Goal: Information Seeking & Learning: Learn about a topic

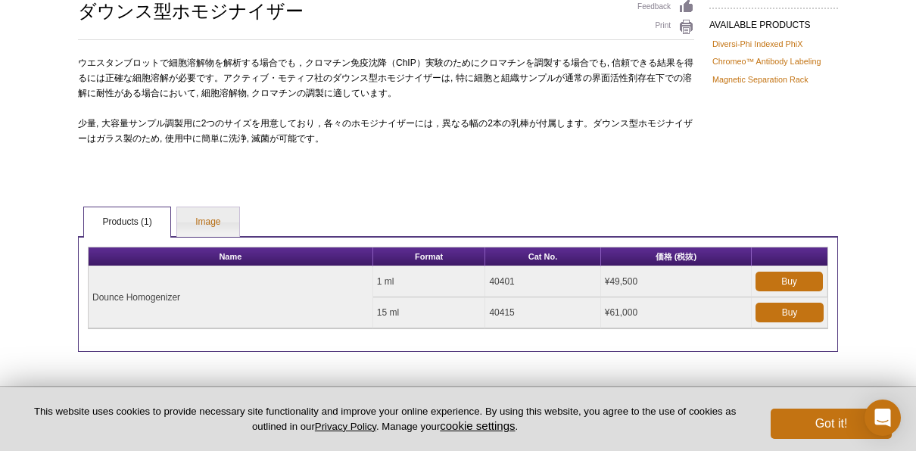
scroll to position [116, 0]
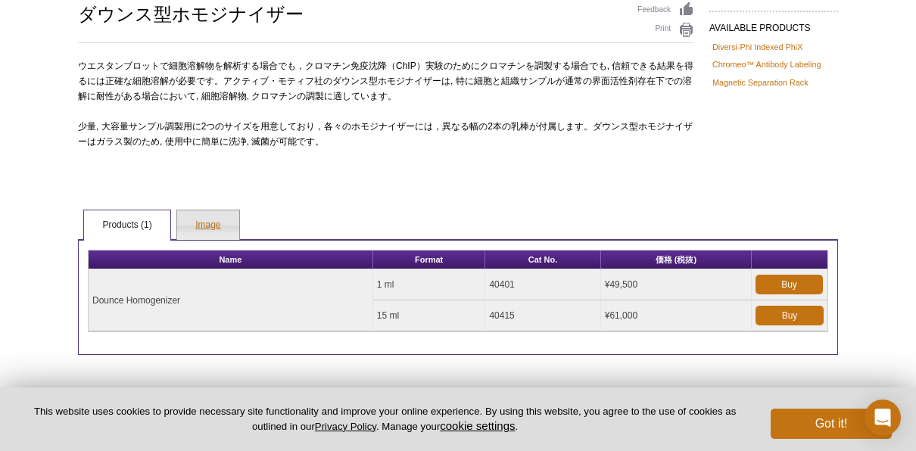
click at [209, 224] on link "Image" at bounding box center [207, 226] width 61 height 30
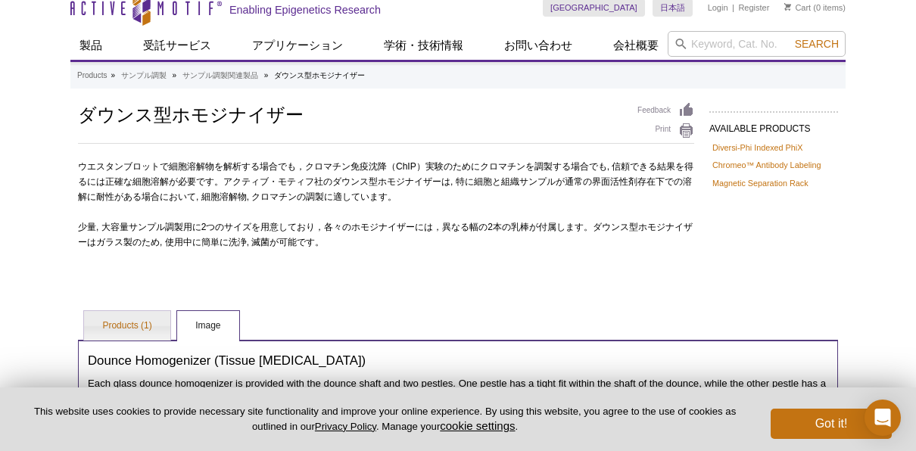
scroll to position [9, 0]
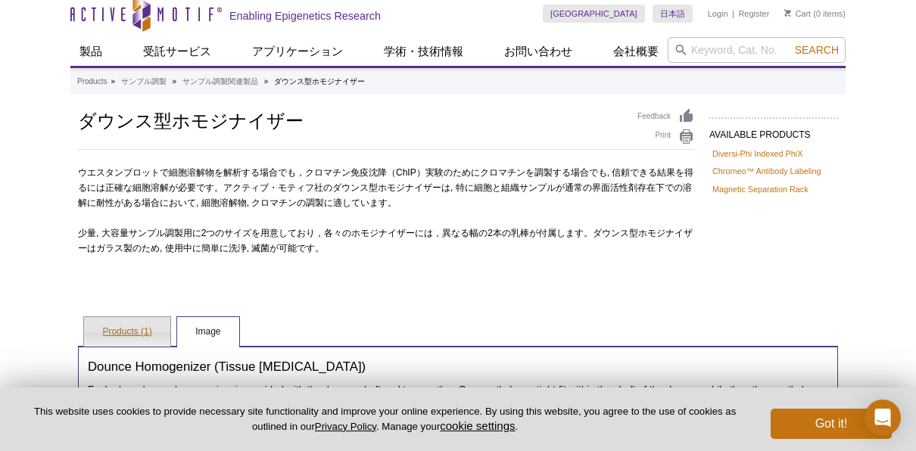
click at [111, 335] on link "Products (1)" at bounding box center [127, 332] width 86 height 30
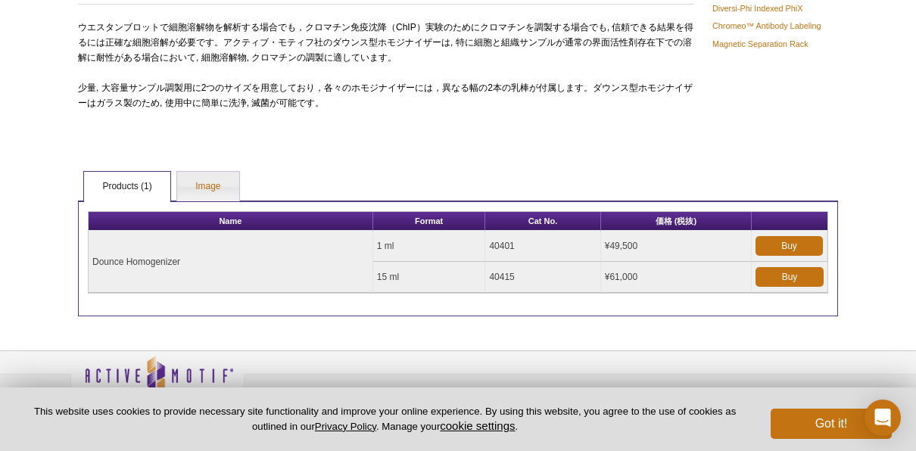
scroll to position [186, 0]
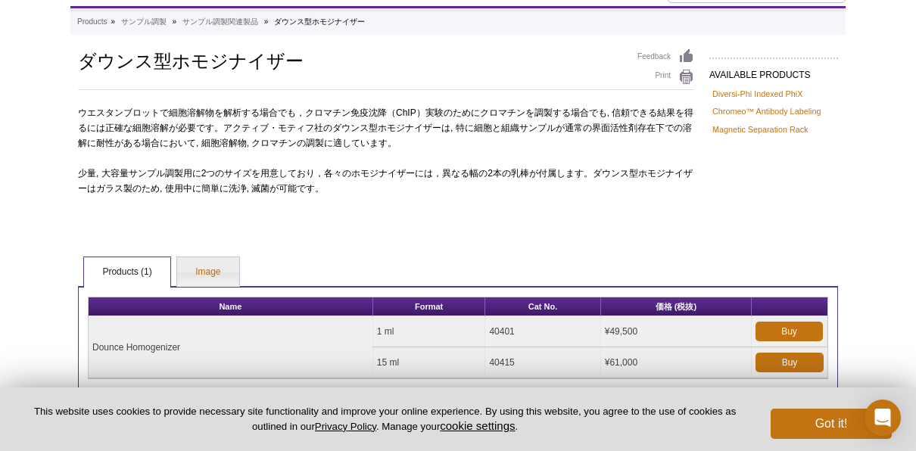
scroll to position [165, 0]
